Goal: Use online tool/utility: Utilize a website feature to perform a specific function

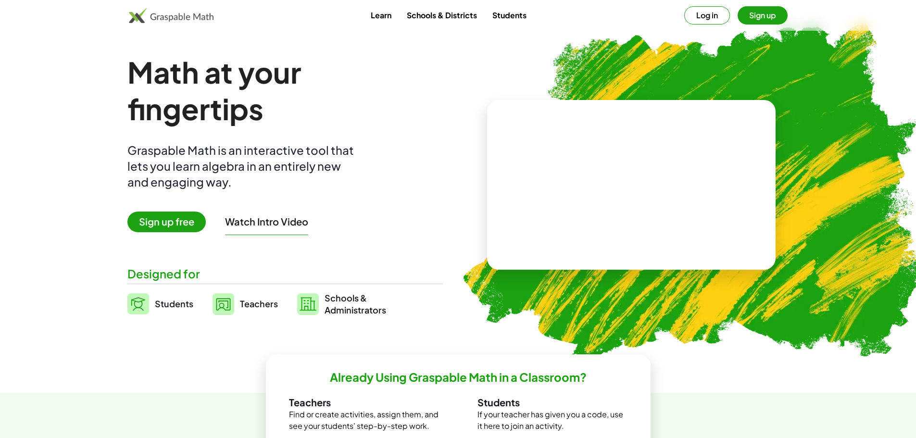
click at [455, 18] on link "Schools & Districts" at bounding box center [442, 15] width 86 height 18
click at [494, 19] on link "Students" at bounding box center [510, 15] width 50 height 18
click at [487, 16] on link "Students" at bounding box center [510, 15] width 50 height 18
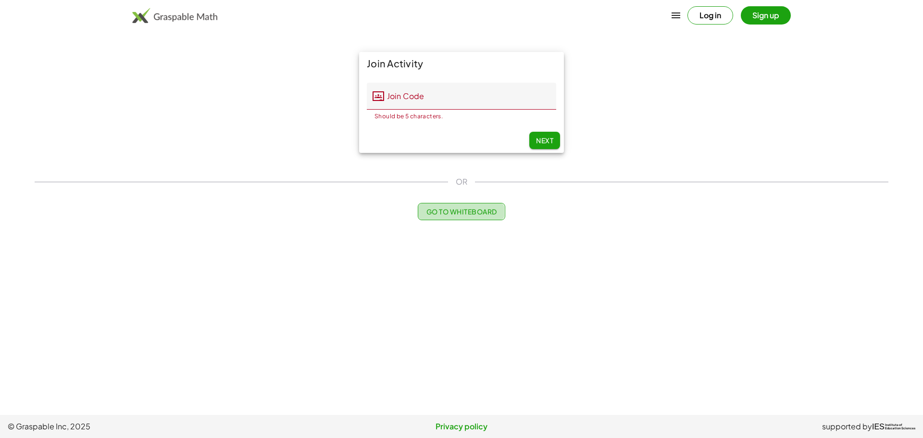
click at [469, 213] on span "Go to Whiteboard" at bounding box center [461, 211] width 71 height 9
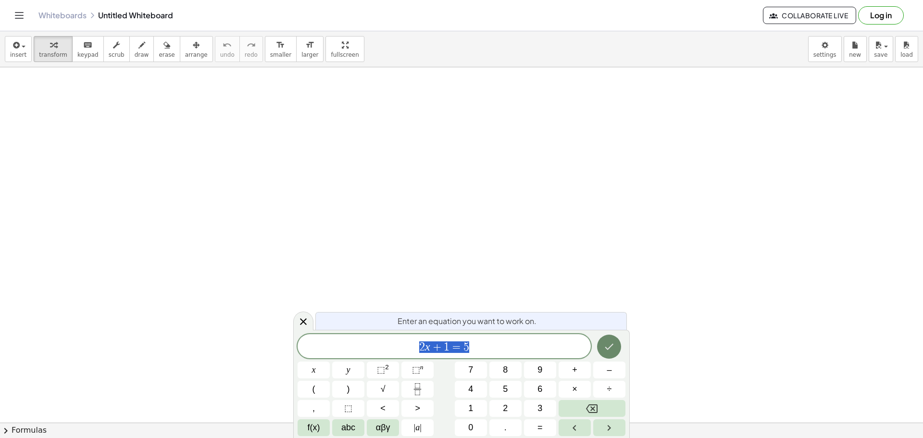
click at [613, 345] on icon "Done" at bounding box center [609, 347] width 12 height 12
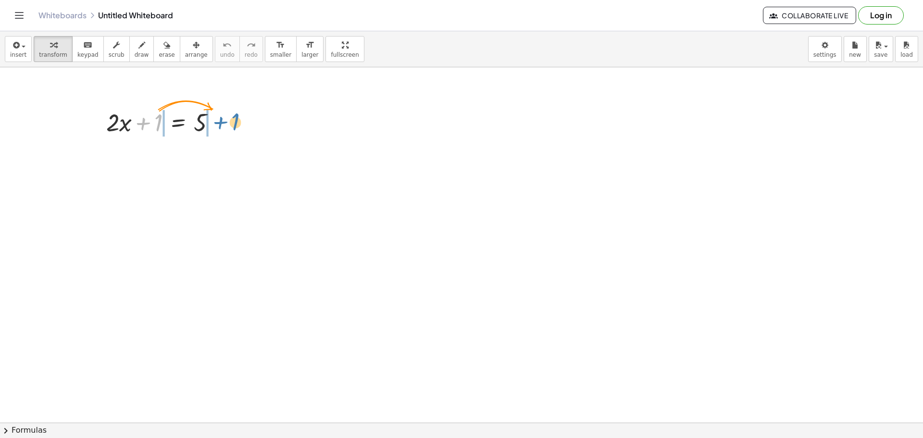
drag, startPoint x: 159, startPoint y: 127, endPoint x: 236, endPoint y: 126, distance: 76.9
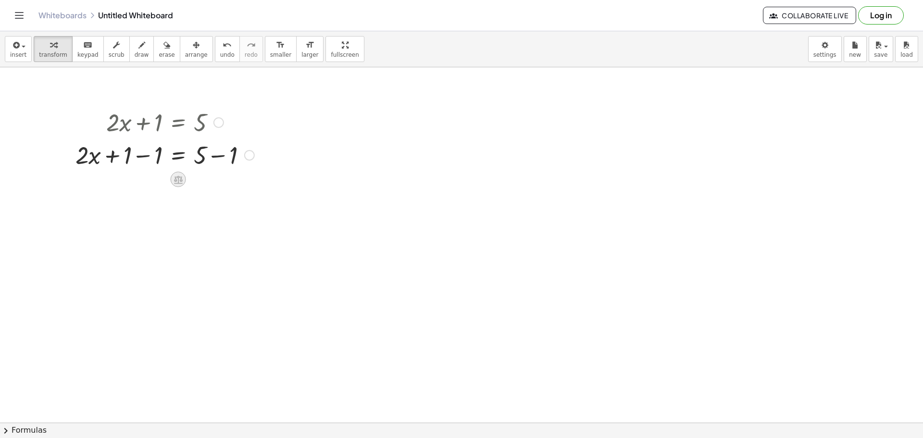
click at [181, 181] on icon at bounding box center [178, 179] width 9 height 8
click at [161, 182] on span "−" at bounding box center [159, 180] width 6 height 14
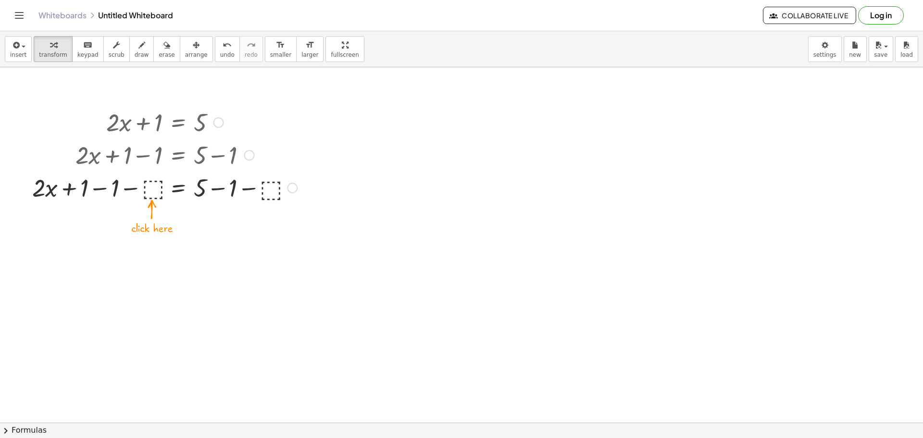
click at [153, 192] on div at bounding box center [164, 187] width 275 height 33
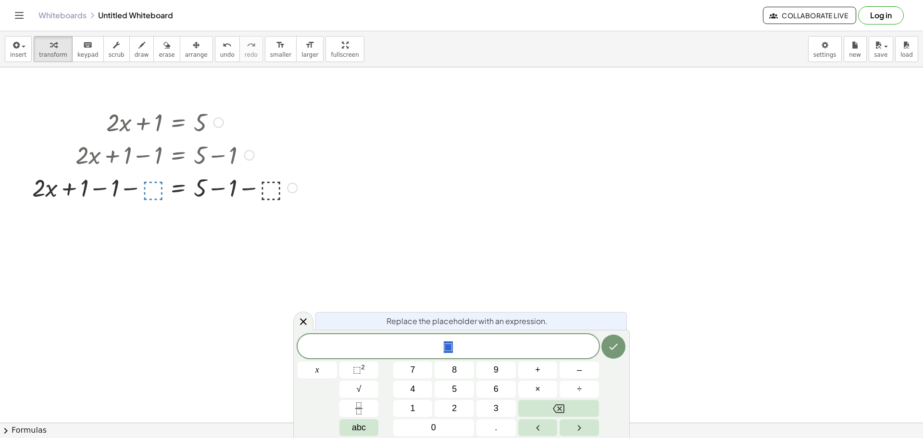
drag, startPoint x: 371, startPoint y: 212, endPoint x: 202, endPoint y: 171, distance: 173.5
click at [293, 189] on div at bounding box center [292, 188] width 11 height 11
click at [211, 186] on div at bounding box center [164, 187] width 275 height 33
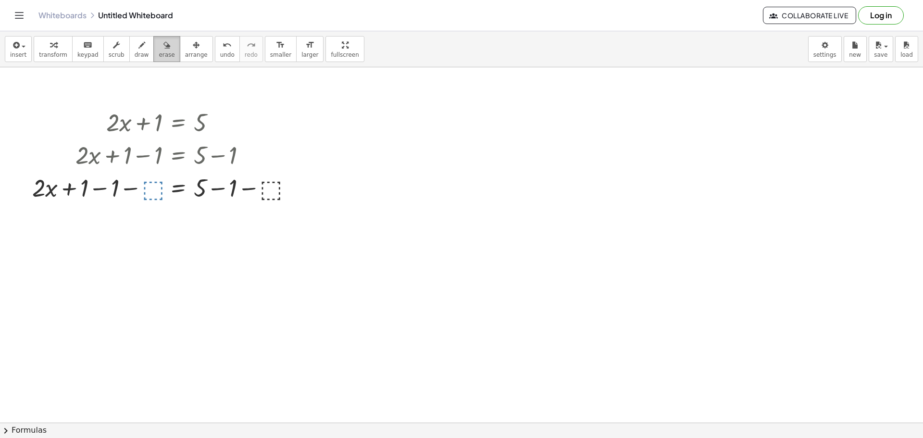
click at [159, 57] on span "erase" at bounding box center [167, 54] width 16 height 7
drag, startPoint x: 236, startPoint y: 187, endPoint x: 178, endPoint y: 200, distance: 59.1
click at [220, 53] on span "undo" at bounding box center [227, 54] width 14 height 7
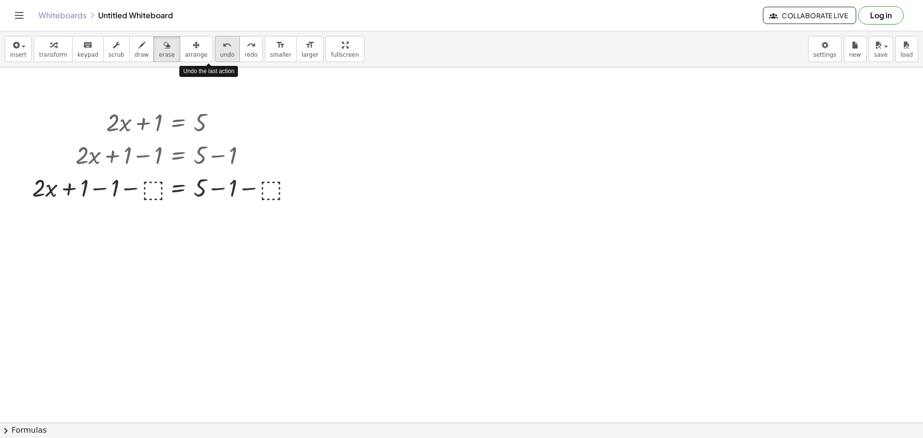
click at [220, 53] on span "undo" at bounding box center [227, 54] width 14 height 7
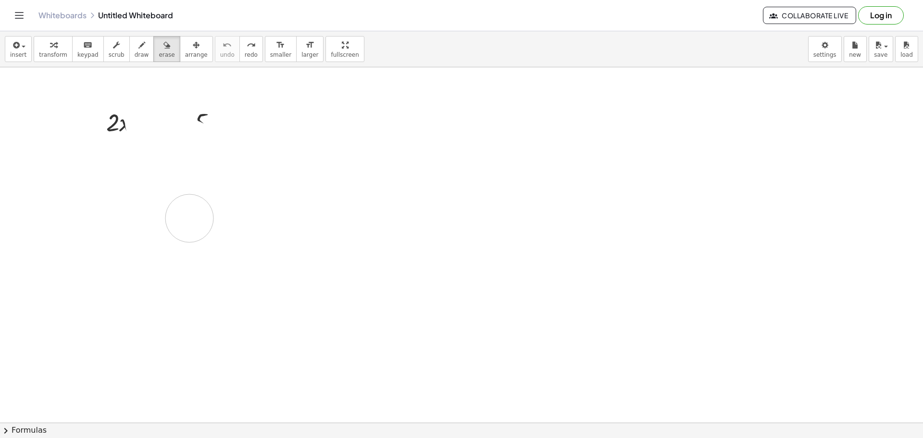
drag, startPoint x: 149, startPoint y: 123, endPoint x: 189, endPoint y: 218, distance: 103.8
click at [50, 50] on icon "button" at bounding box center [53, 45] width 7 height 12
drag, startPoint x: 158, startPoint y: 124, endPoint x: 251, endPoint y: 126, distance: 93.8
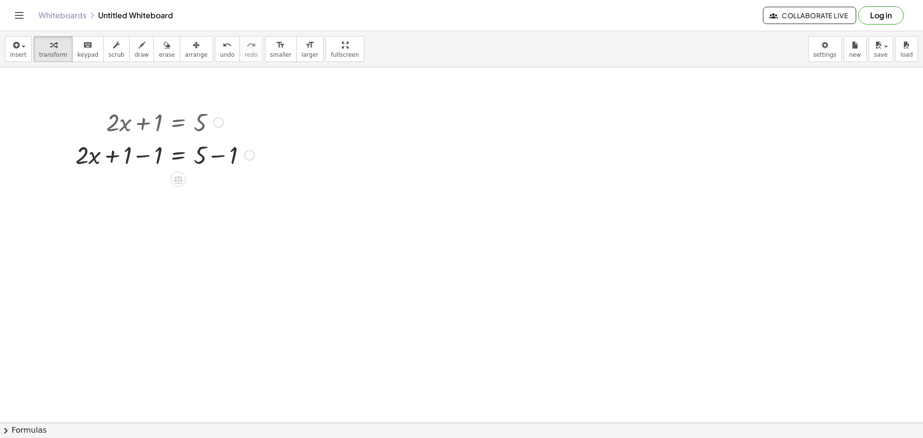
click at [178, 156] on div at bounding box center [165, 154] width 188 height 33
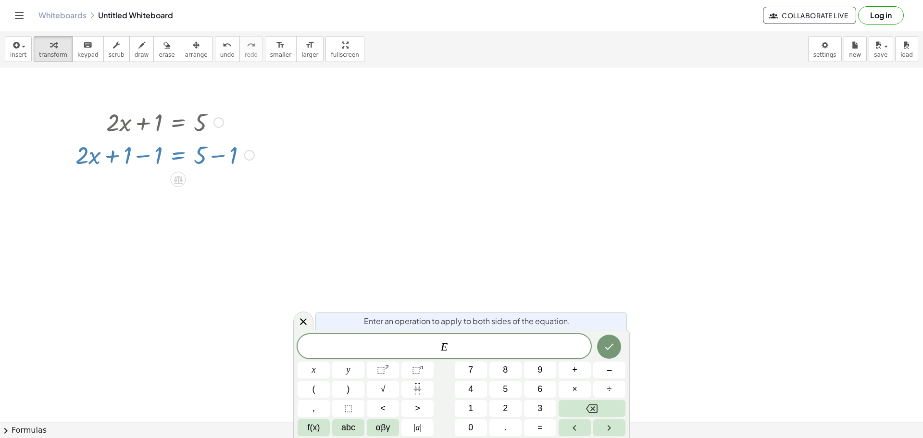
click at [216, 157] on div at bounding box center [165, 154] width 188 height 33
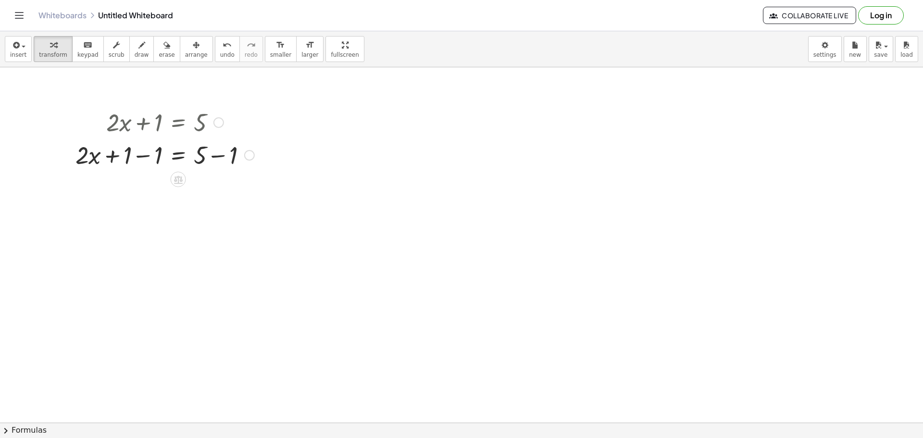
click at [215, 156] on div at bounding box center [165, 154] width 188 height 33
click at [178, 155] on div "+ · 2 · x = 5 + 1 − 1 + − 1 4" at bounding box center [178, 155] width 0 height 0
click at [140, 157] on div at bounding box center [150, 154] width 158 height 33
click at [140, 157] on div at bounding box center [164, 154] width 127 height 33
drag, startPoint x: 140, startPoint y: 157, endPoint x: 250, endPoint y: 156, distance: 109.1
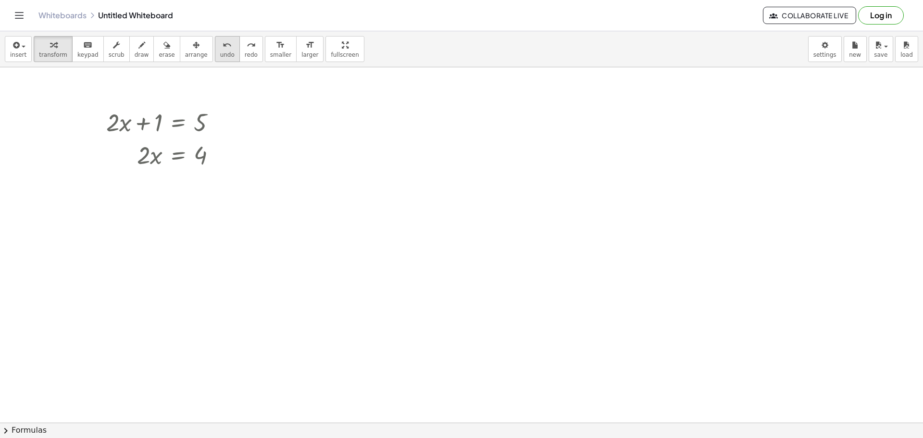
click at [223, 50] on icon "undo" at bounding box center [227, 45] width 9 height 12
click at [150, 162] on div at bounding box center [164, 154] width 127 height 33
click at [146, 158] on div at bounding box center [164, 154] width 127 height 33
